Goal: Entertainment & Leisure: Consume media (video, audio)

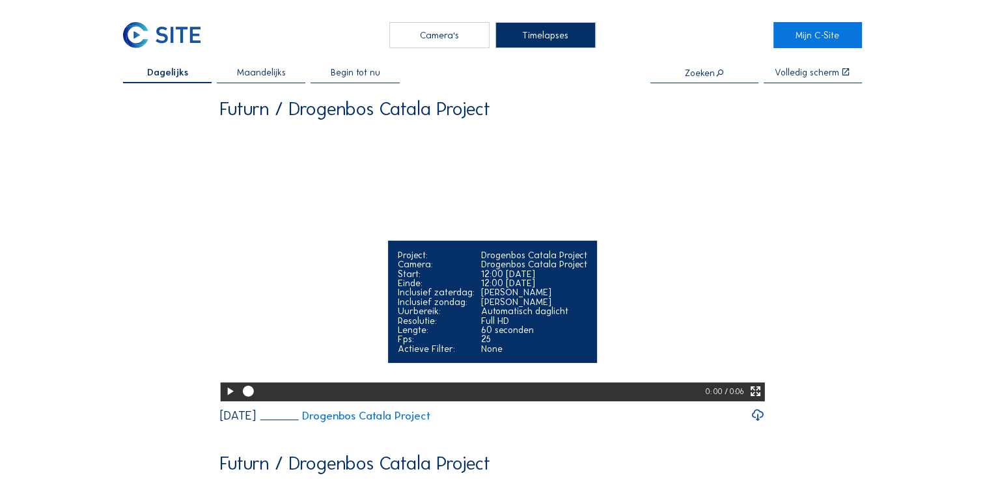
click at [225, 400] on icon at bounding box center [229, 392] width 13 height 16
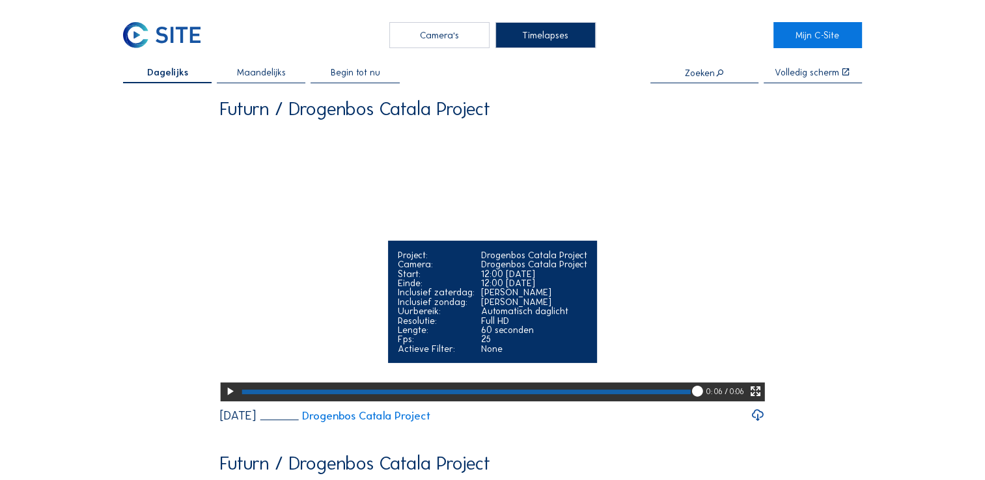
click at [708, 402] on div "0: 06" at bounding box center [715, 392] width 18 height 19
drag, startPoint x: 696, startPoint y: 433, endPoint x: 455, endPoint y: 431, distance: 240.8
click at [455, 402] on div at bounding box center [472, 392] width 467 height 19
click at [228, 400] on icon at bounding box center [229, 392] width 13 height 16
drag, startPoint x: 702, startPoint y: 430, endPoint x: 356, endPoint y: 412, distance: 346.1
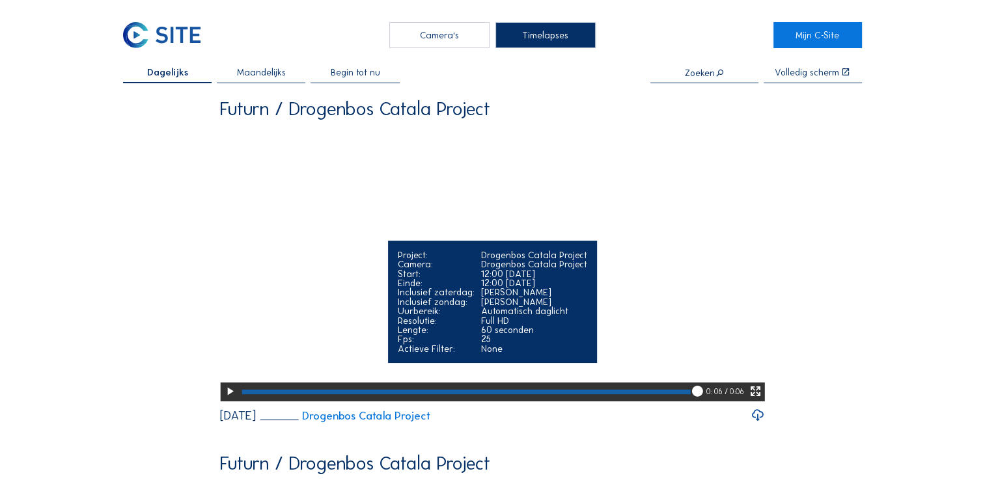
click at [356, 402] on div "Your browser does not support the video tag. Project: Drogenbos Catala Project …" at bounding box center [492, 265] width 545 height 274
drag, startPoint x: 356, startPoint y: 412, endPoint x: 262, endPoint y: 430, distance: 95.4
click at [262, 394] on div at bounding box center [465, 392] width 448 height 5
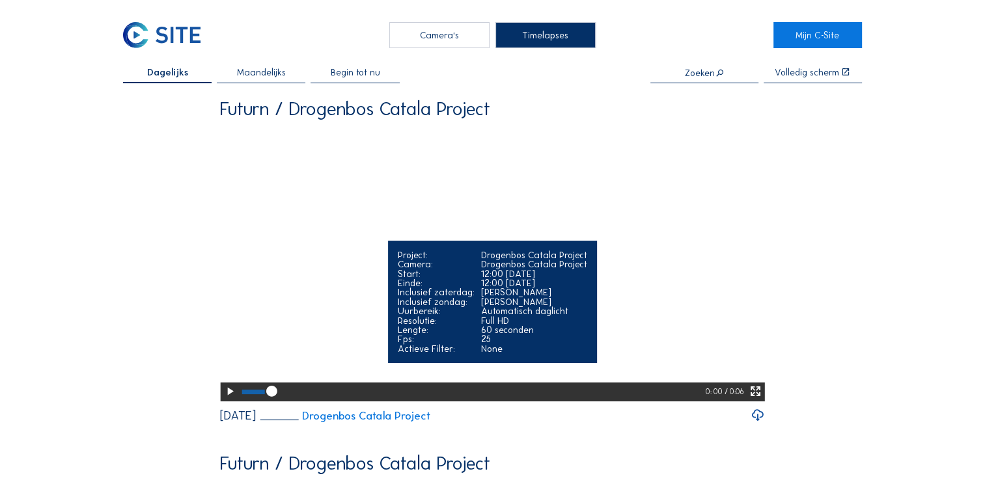
click at [229, 400] on icon at bounding box center [229, 392] width 13 height 16
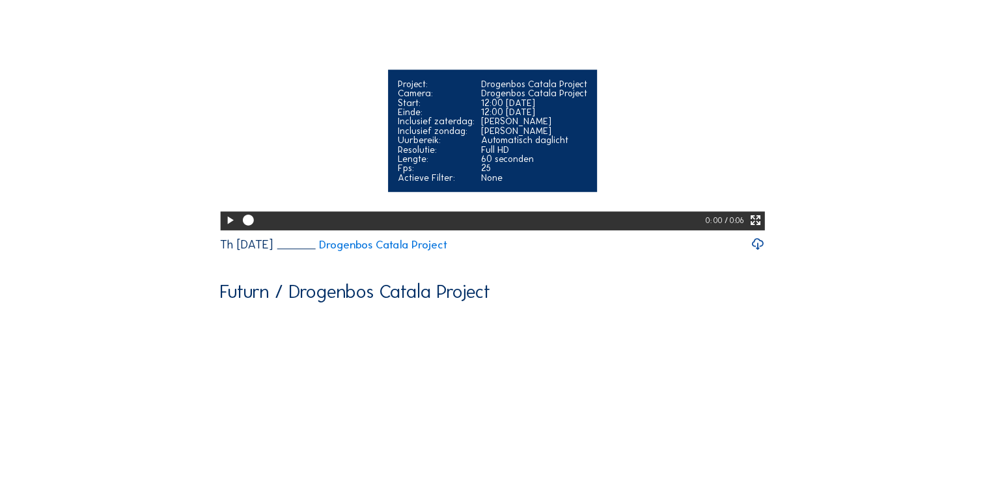
scroll to position [781, 0]
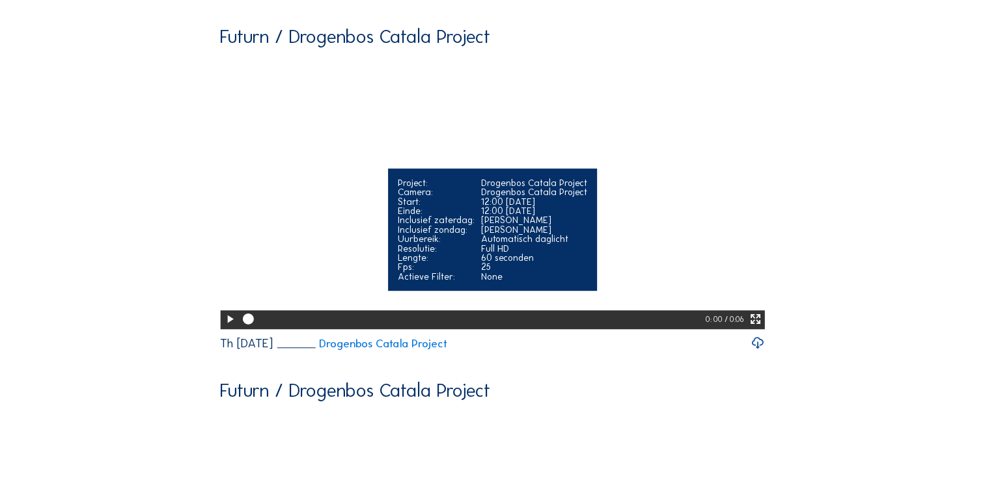
click at [223, 327] on icon at bounding box center [229, 320] width 13 height 16
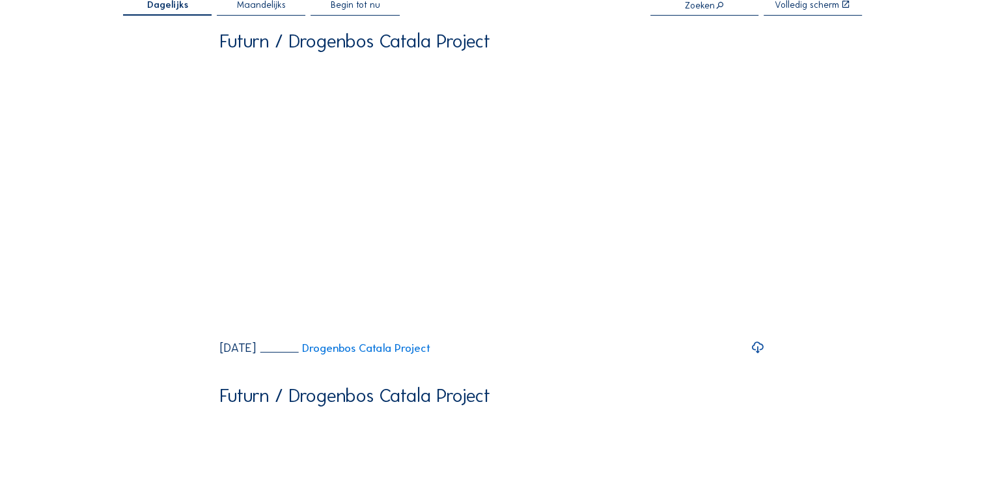
scroll to position [65, 0]
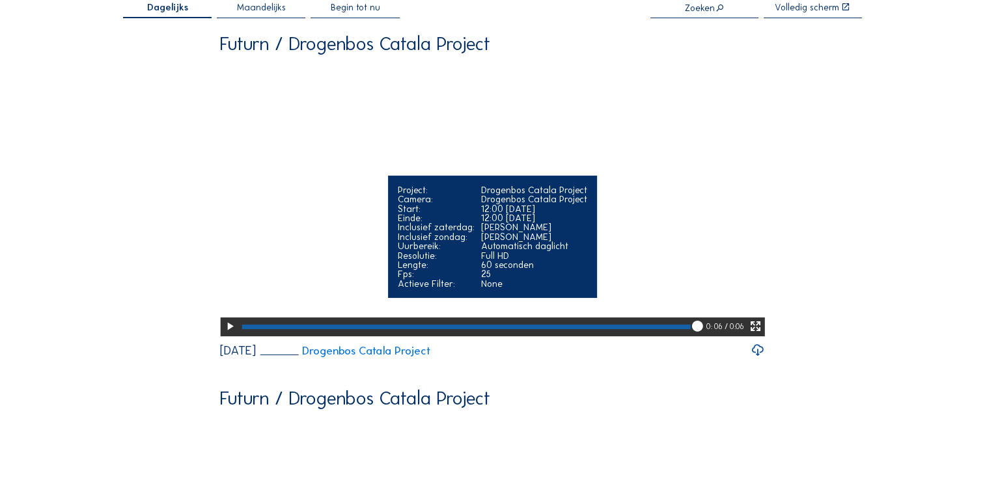
click at [227, 335] on icon at bounding box center [229, 327] width 13 height 16
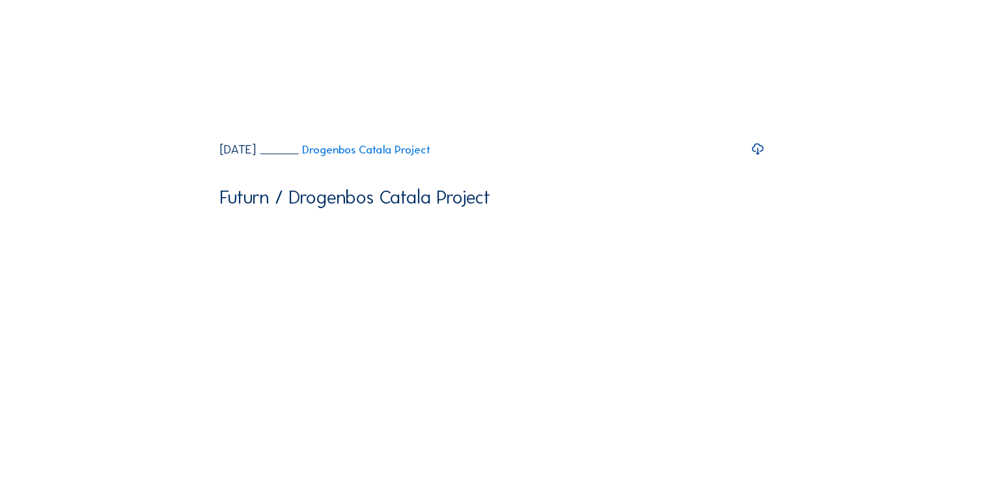
scroll to position [0, 0]
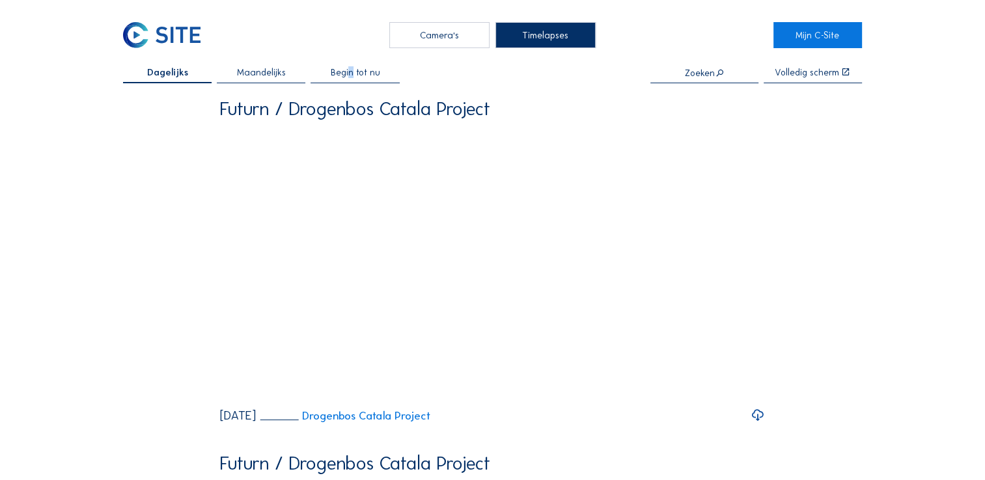
click at [355, 72] on span "Begin tot nu" at bounding box center [355, 72] width 49 height 9
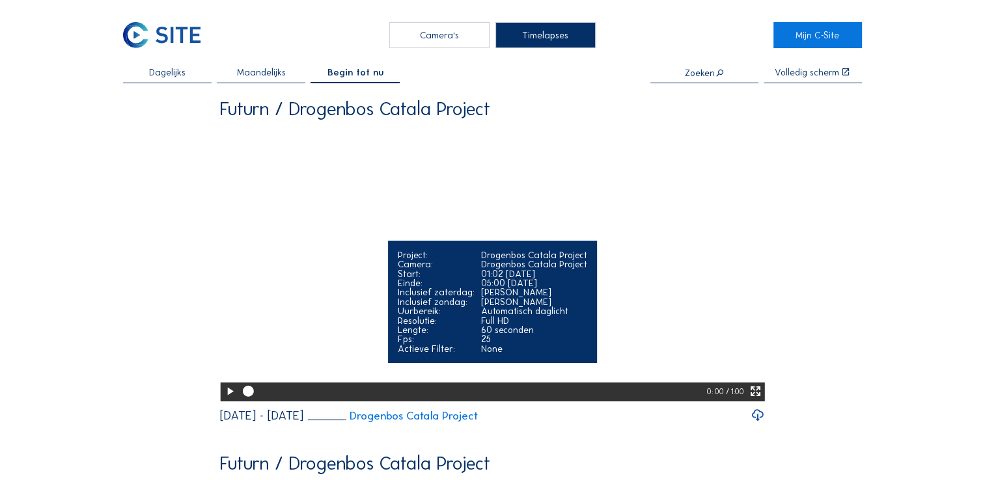
click at [228, 400] on icon at bounding box center [229, 392] width 13 height 16
drag, startPoint x: 323, startPoint y: 429, endPoint x: 448, endPoint y: 436, distance: 124.5
click at [448, 402] on div at bounding box center [475, 392] width 472 height 19
click at [484, 402] on div at bounding box center [475, 392] width 472 height 19
drag, startPoint x: 251, startPoint y: 436, endPoint x: 534, endPoint y: 430, distance: 283.9
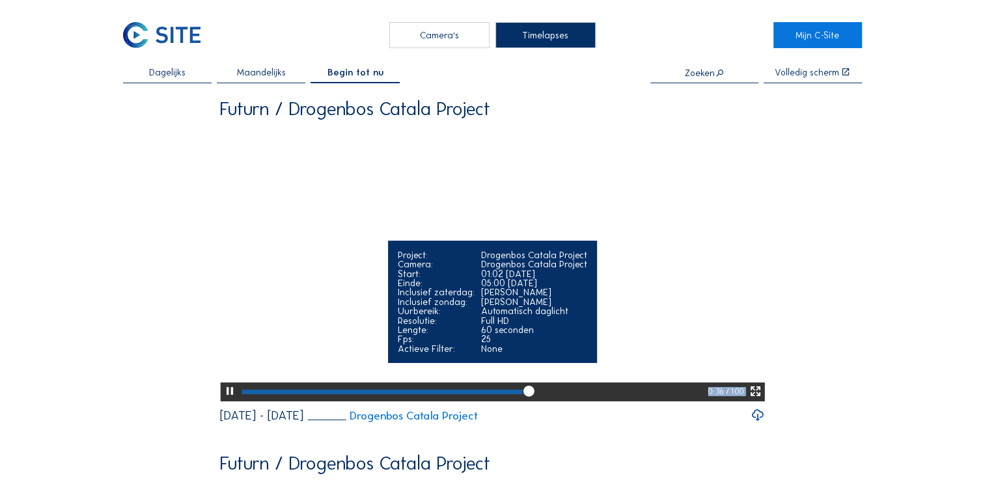
click at [534, 398] on icon at bounding box center [528, 391] width 13 height 13
